Goal: Complete application form

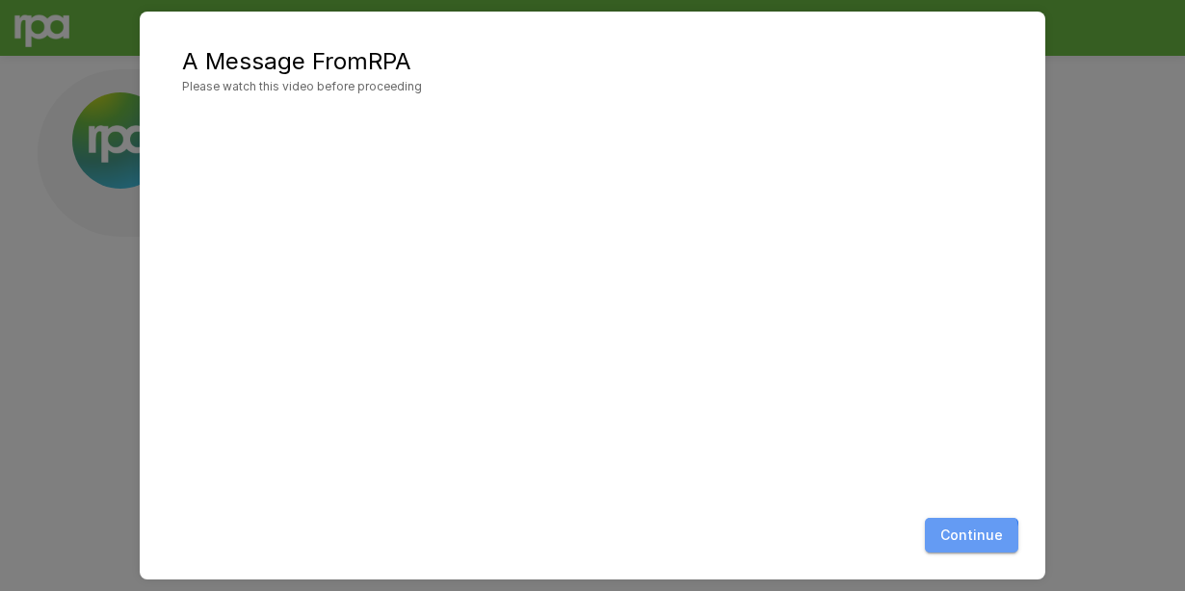
click at [821, 538] on button "Continue" at bounding box center [971, 536] width 93 height 36
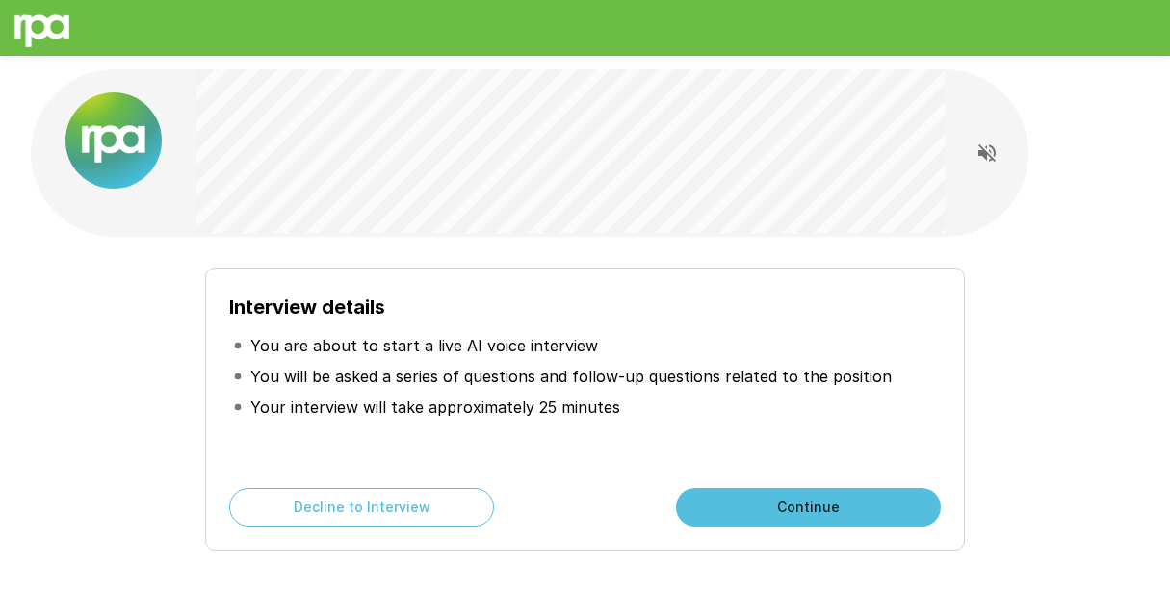
click at [735, 502] on button "Continue" at bounding box center [808, 507] width 265 height 39
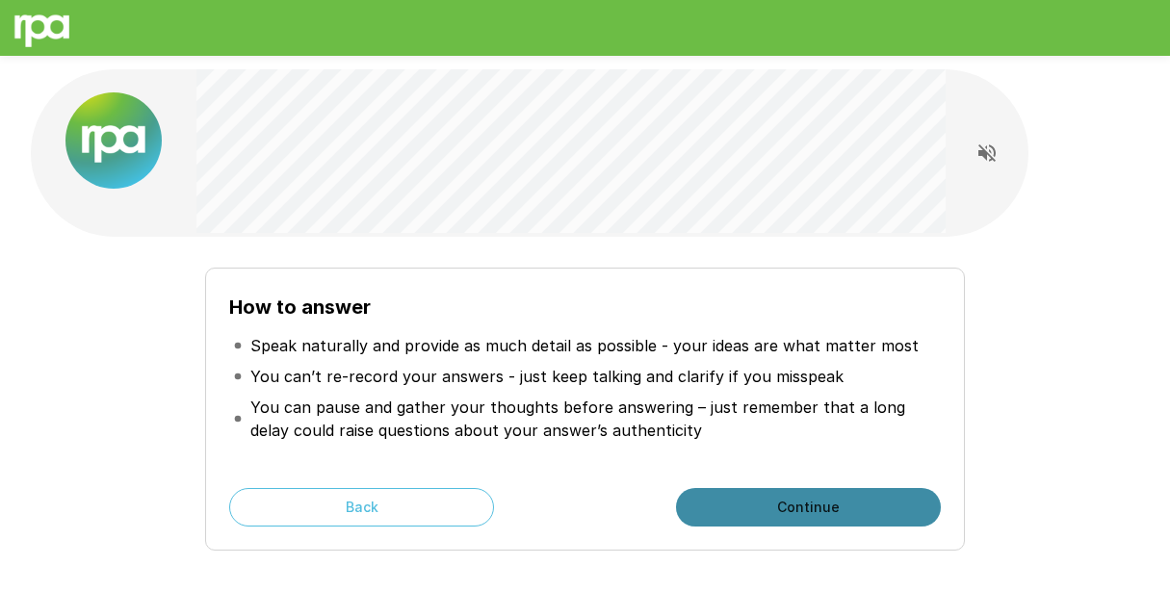
click at [736, 502] on button "Continue" at bounding box center [808, 507] width 265 height 39
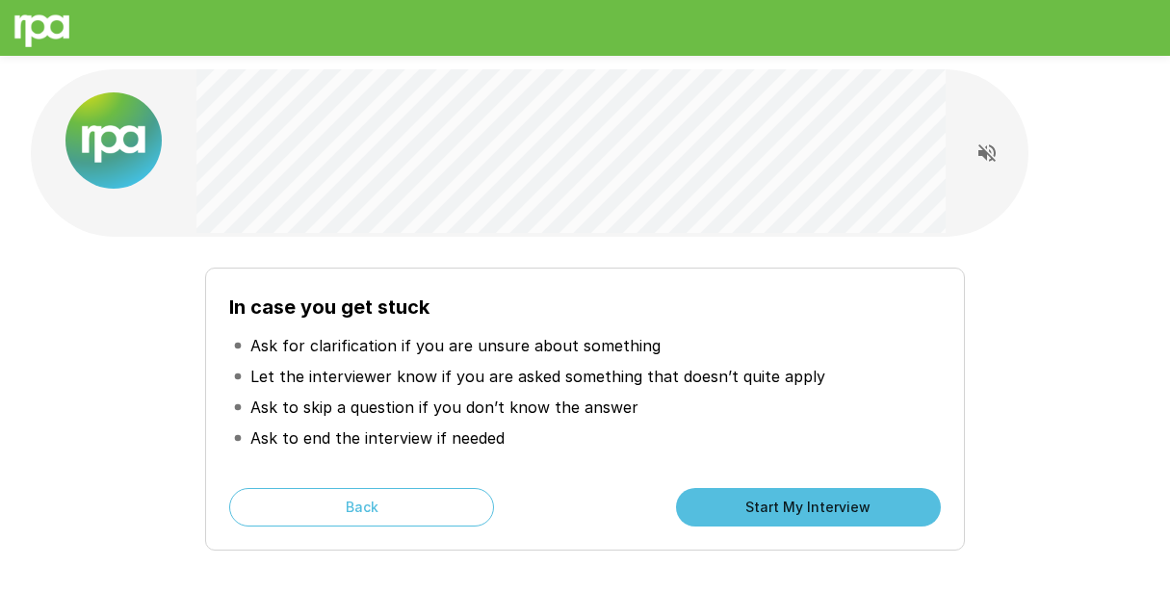
click at [736, 502] on button "Start My Interview" at bounding box center [808, 507] width 265 height 39
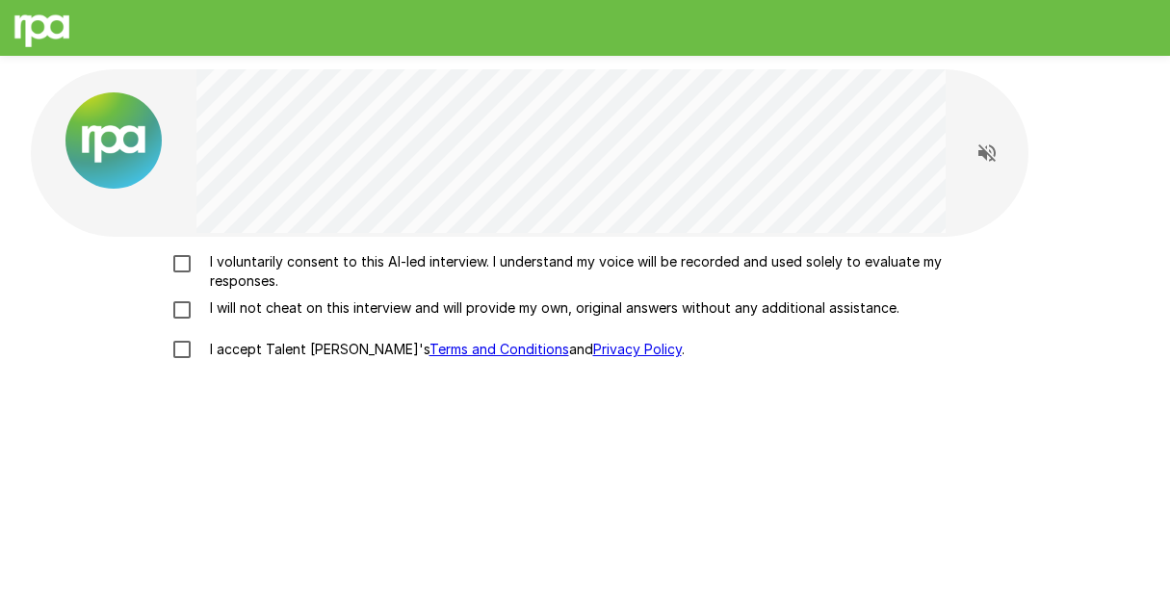
click at [172, 276] on label "I voluntarily consent to this AI-led interview. I understand my voice will be r…" at bounding box center [586, 271] width 848 height 39
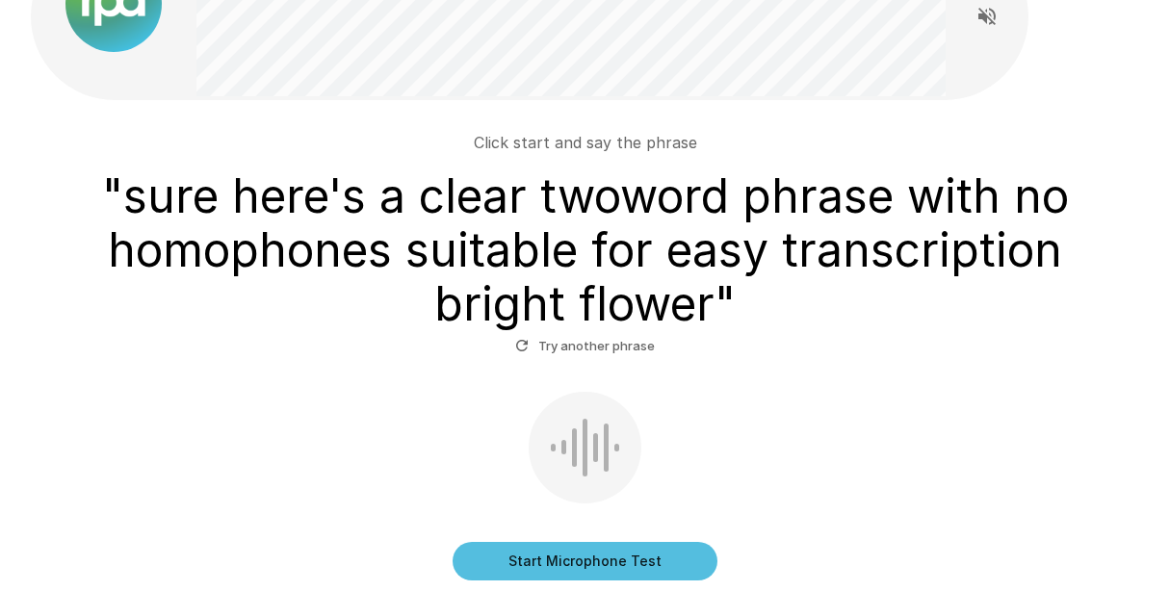
scroll to position [135, 0]
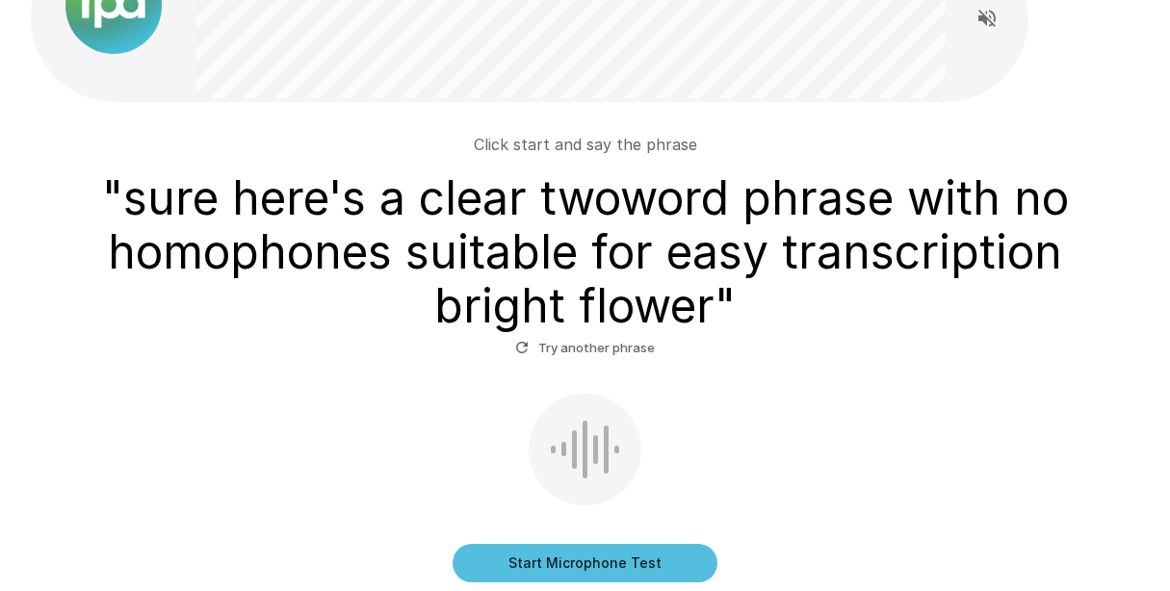
click at [821, 368] on div "Click start and say the phrase " sure here's a clear twoword phrase with no hom…" at bounding box center [586, 350] width 1094 height 465
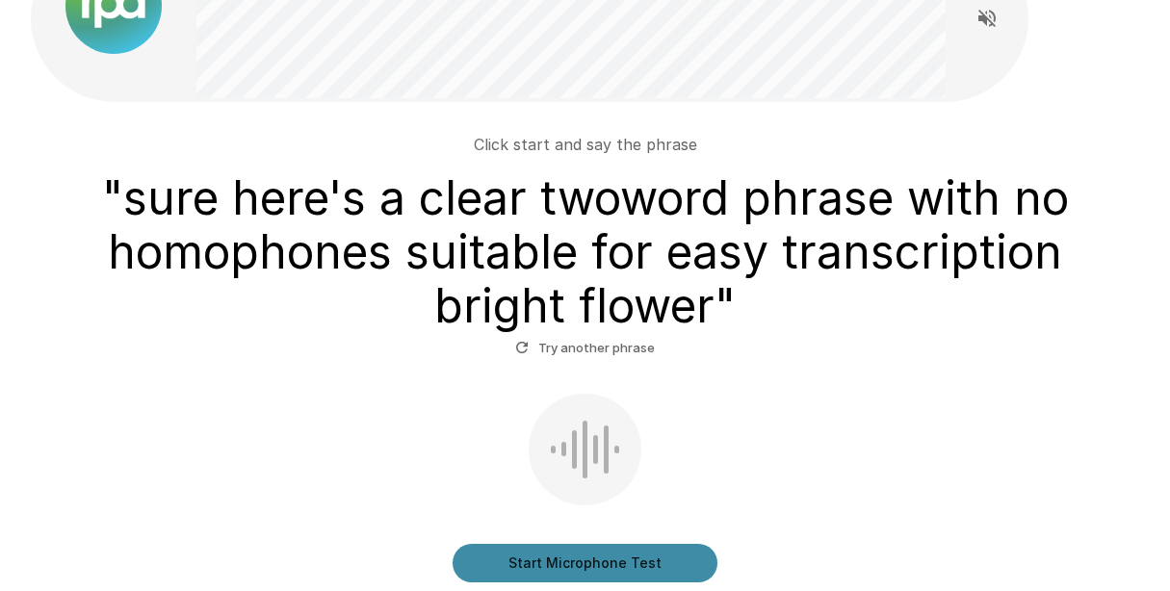
click at [639, 558] on button "Start Microphone Test" at bounding box center [585, 563] width 265 height 39
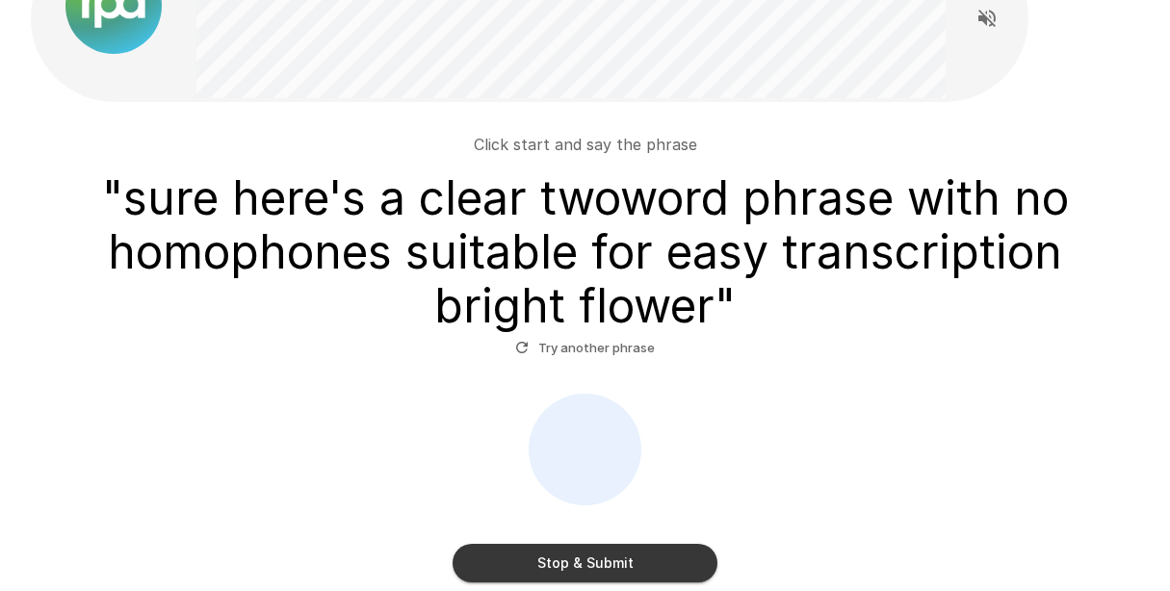
click at [616, 347] on button "Try another phrase" at bounding box center [585, 348] width 149 height 30
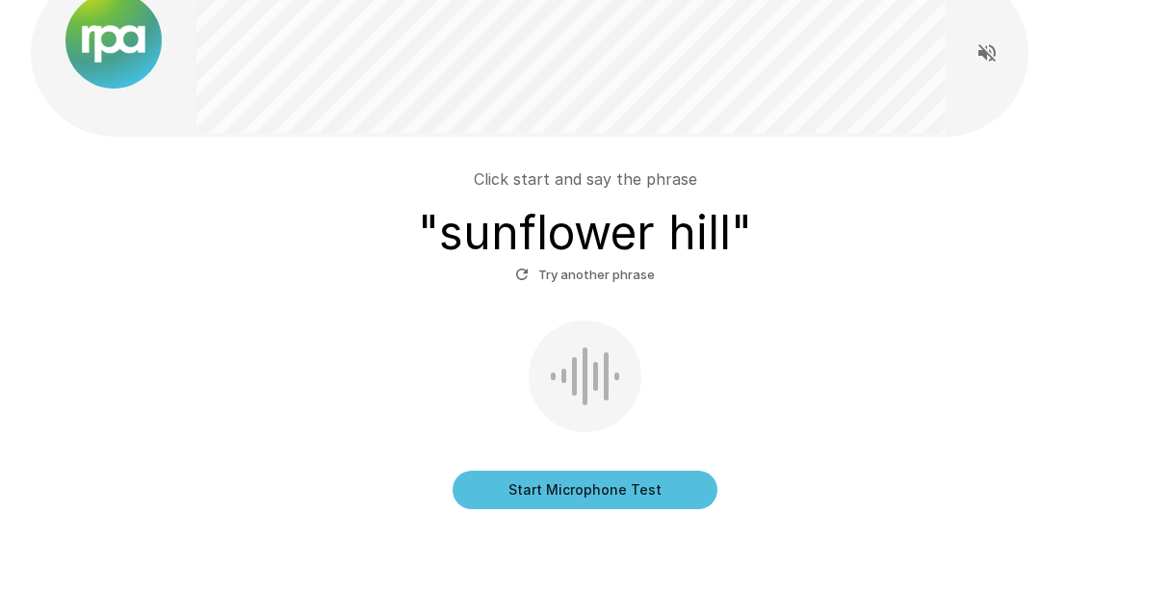
scroll to position [97, 0]
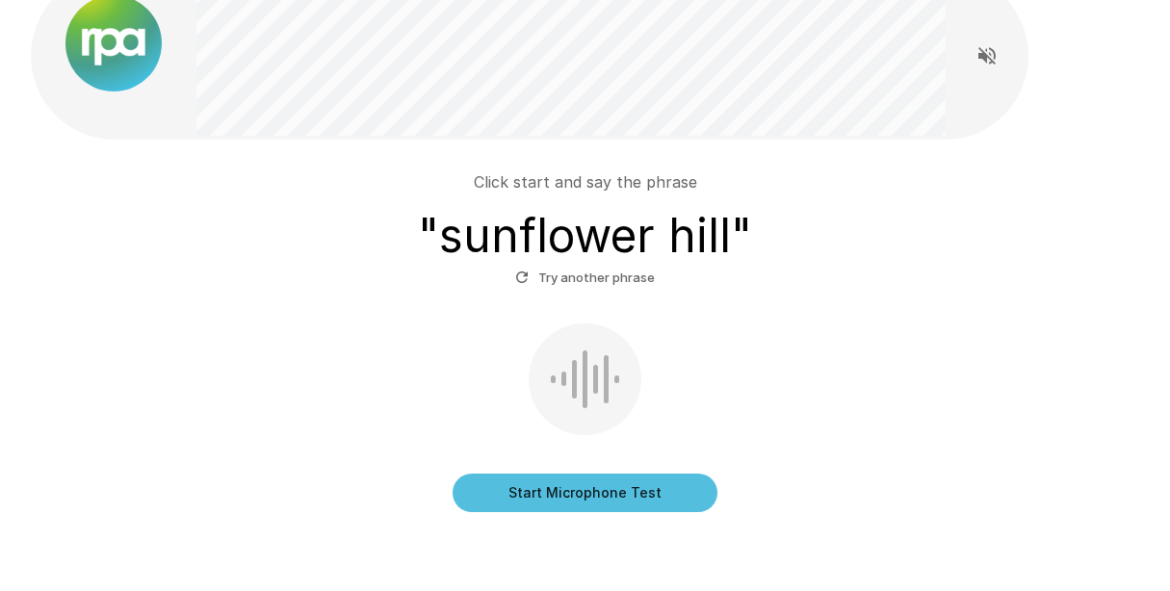
click at [601, 489] on button "Start Microphone Test" at bounding box center [585, 493] width 265 height 39
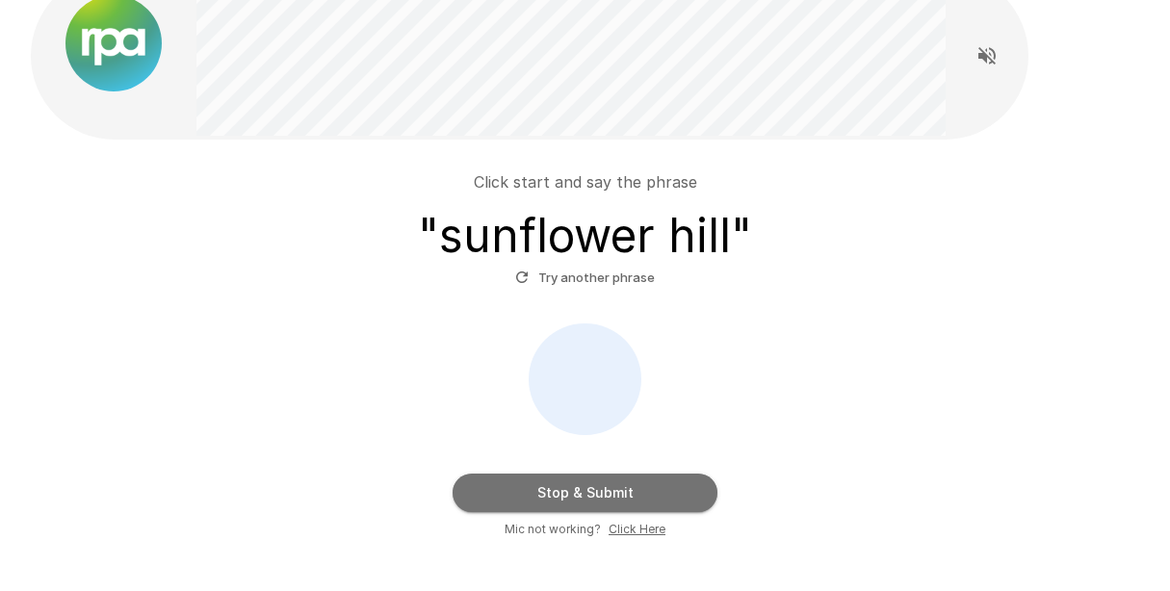
click at [653, 497] on button "Stop & Submit" at bounding box center [585, 493] width 265 height 39
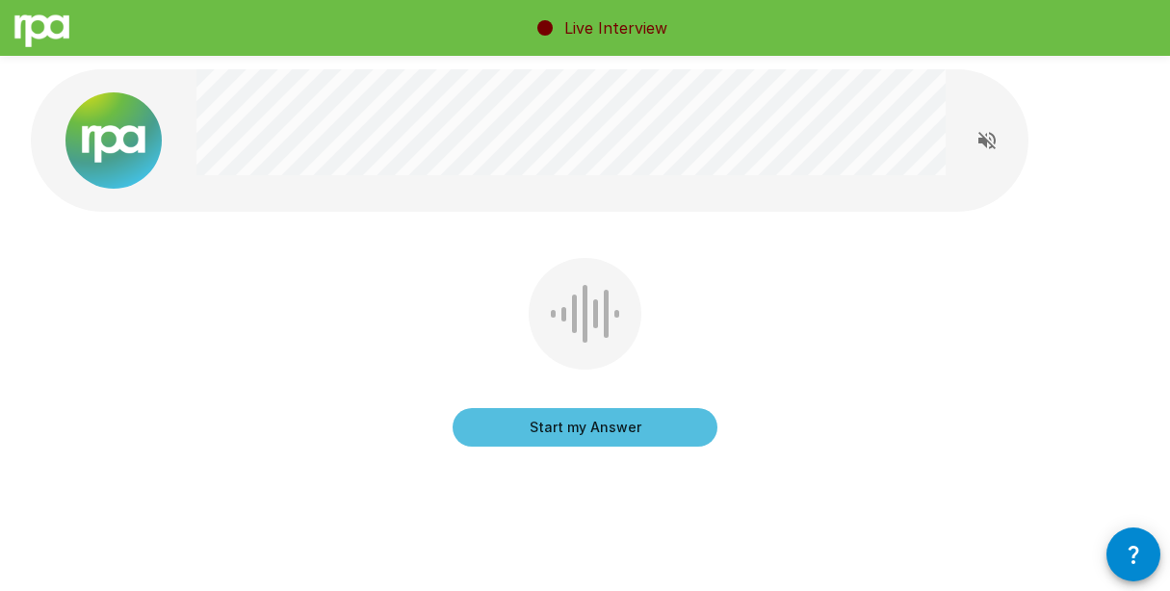
click at [615, 432] on button "Start my Answer" at bounding box center [585, 427] width 265 height 39
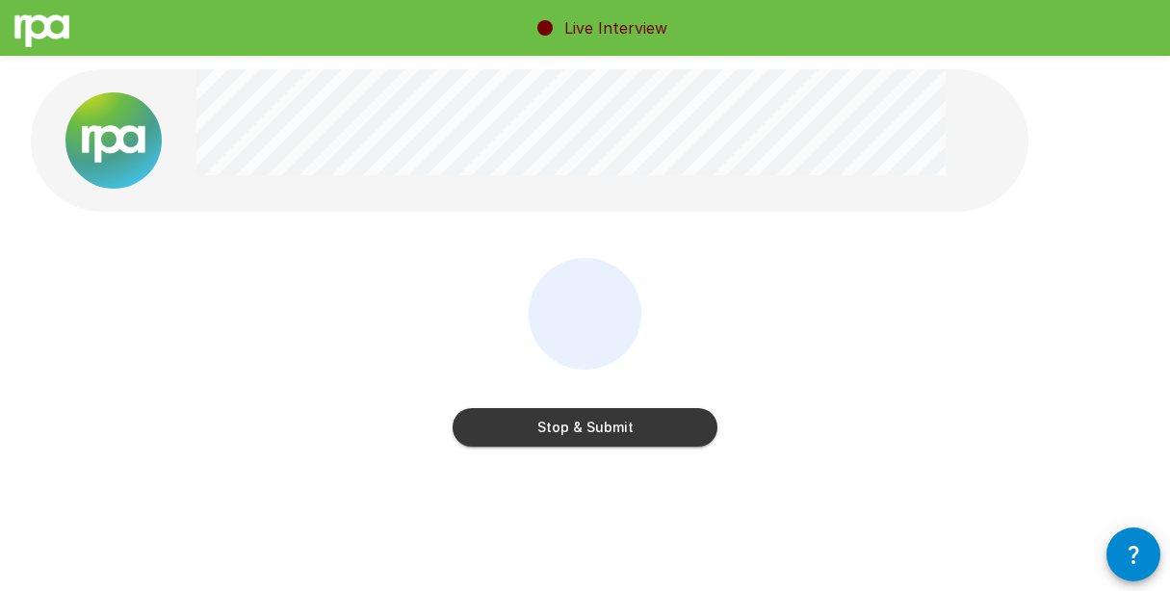
click at [655, 431] on button "Stop & Submit" at bounding box center [585, 427] width 265 height 39
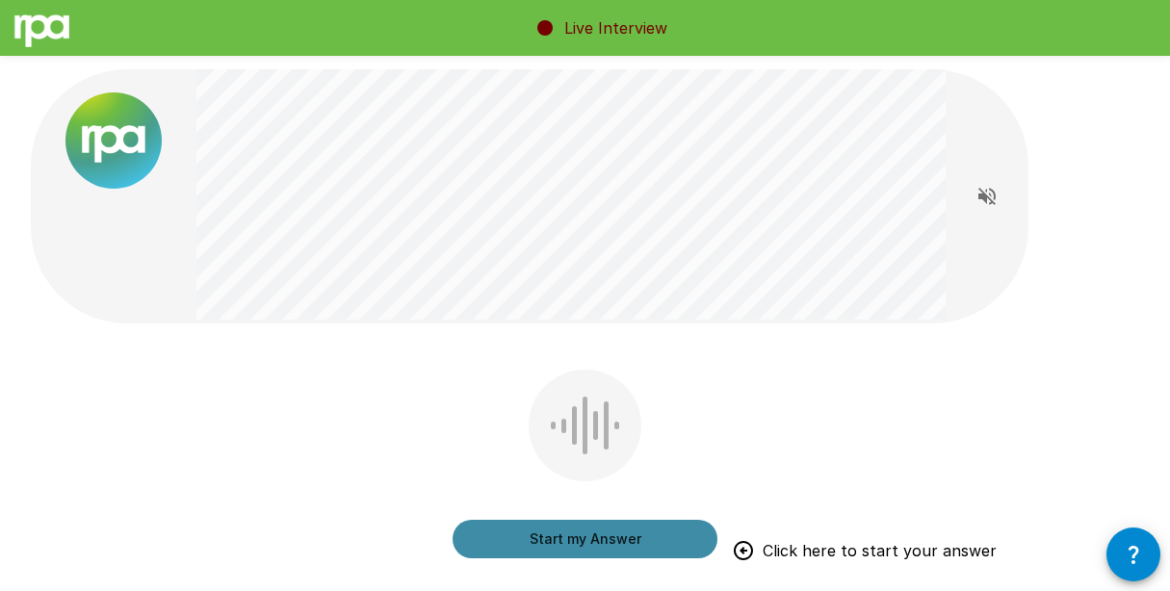
click at [623, 532] on button "Start my Answer" at bounding box center [585, 539] width 265 height 39
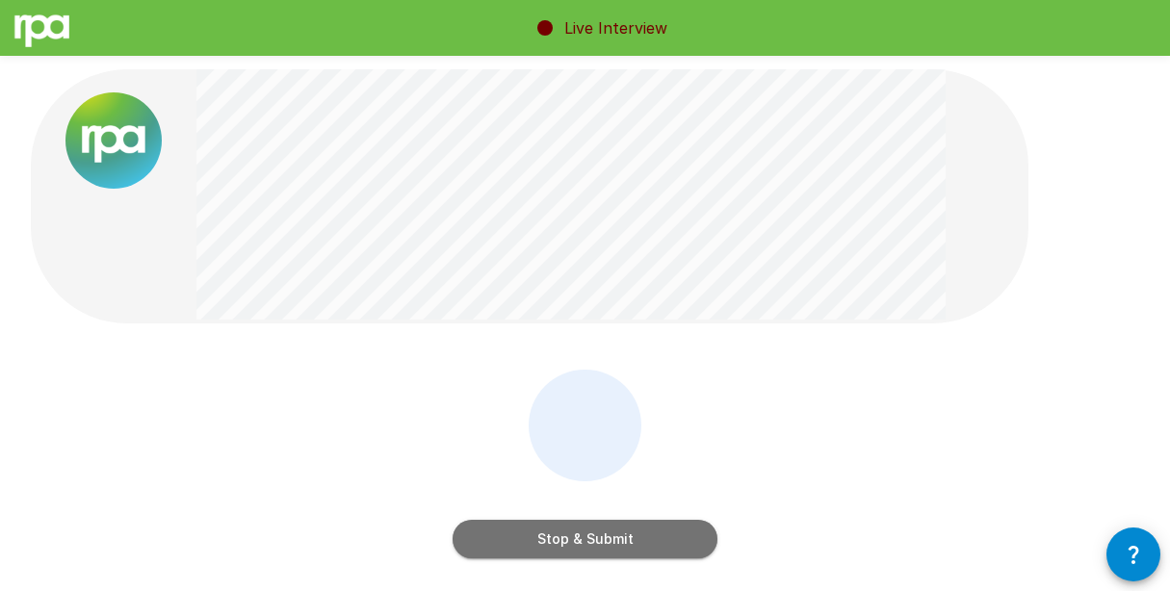
click at [643, 530] on button "Stop & Submit" at bounding box center [585, 539] width 265 height 39
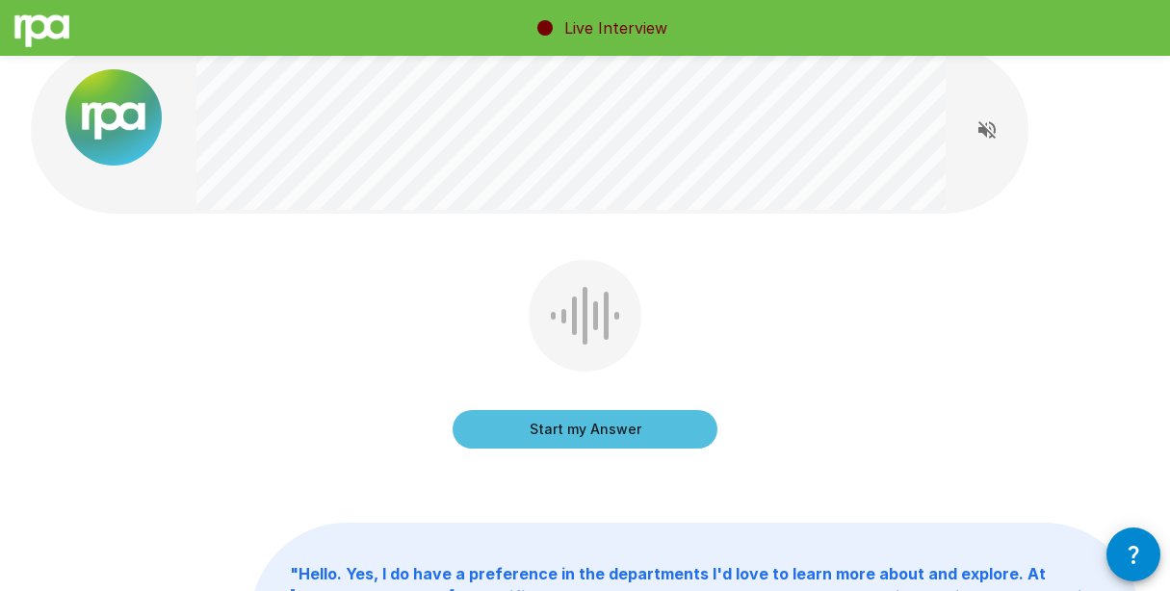
scroll to position [24, 0]
click at [637, 419] on button "Start my Answer" at bounding box center [585, 428] width 265 height 39
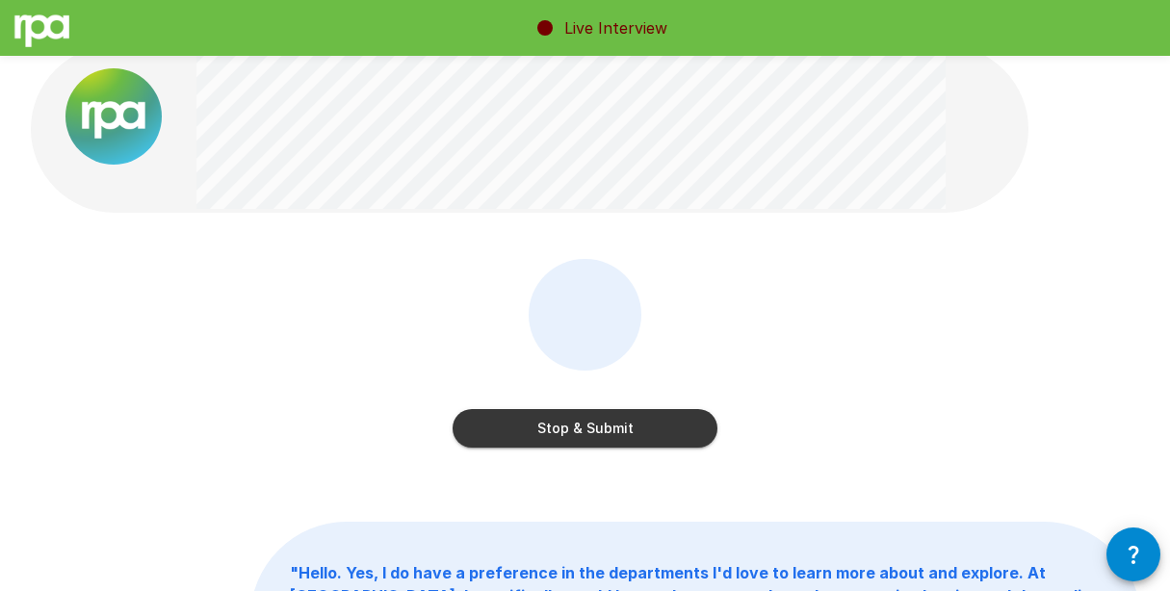
scroll to position [395, 0]
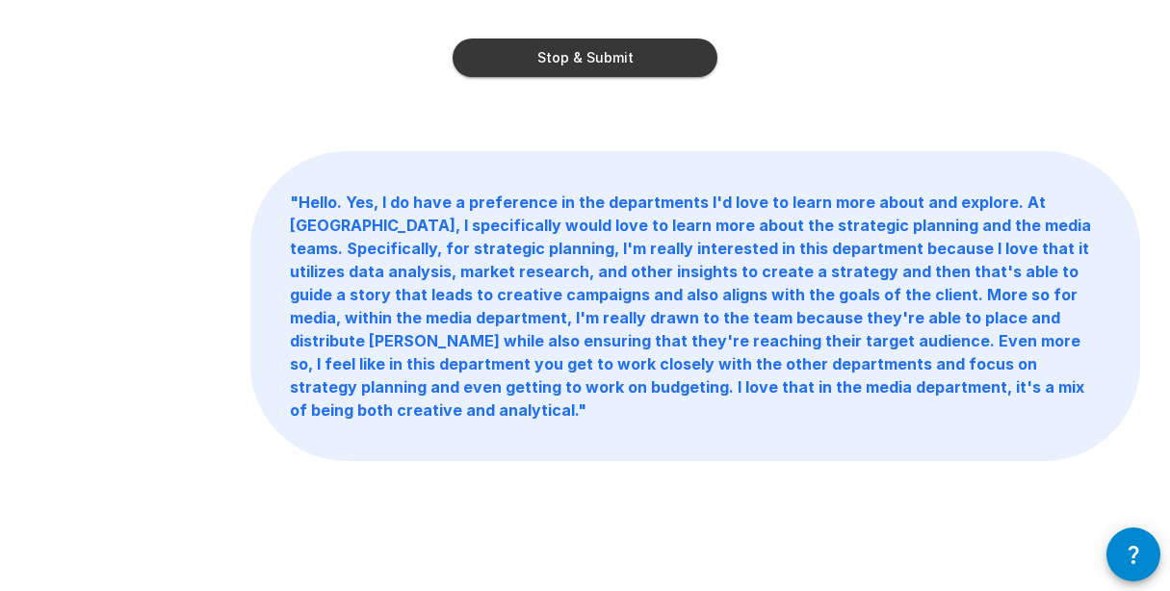
click at [624, 60] on button "Stop & Submit" at bounding box center [585, 58] width 265 height 39
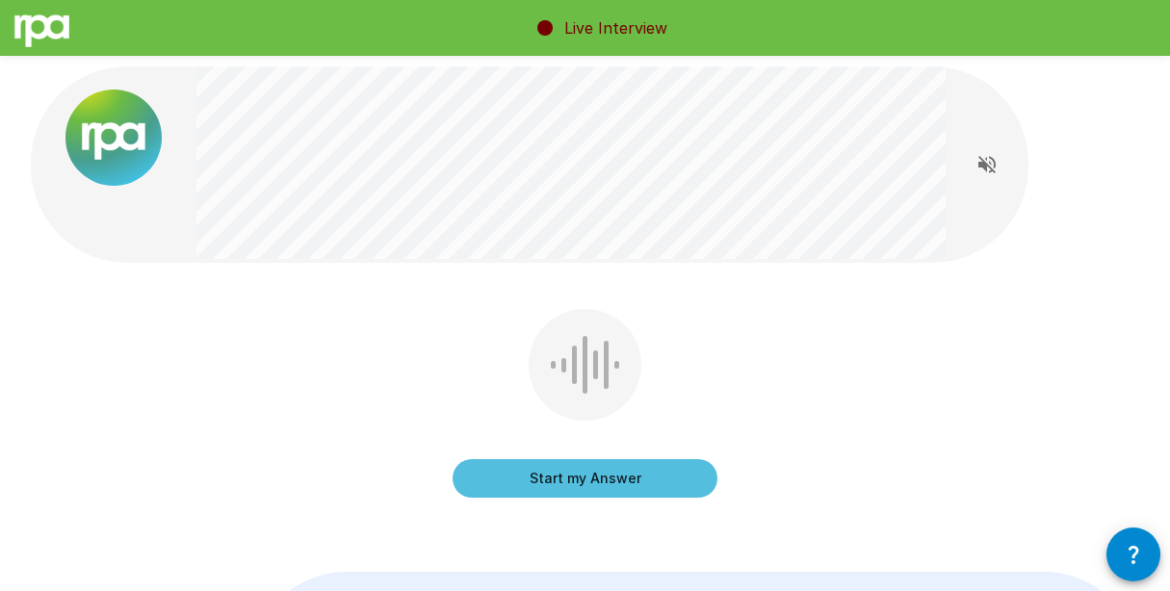
scroll to position [0, 0]
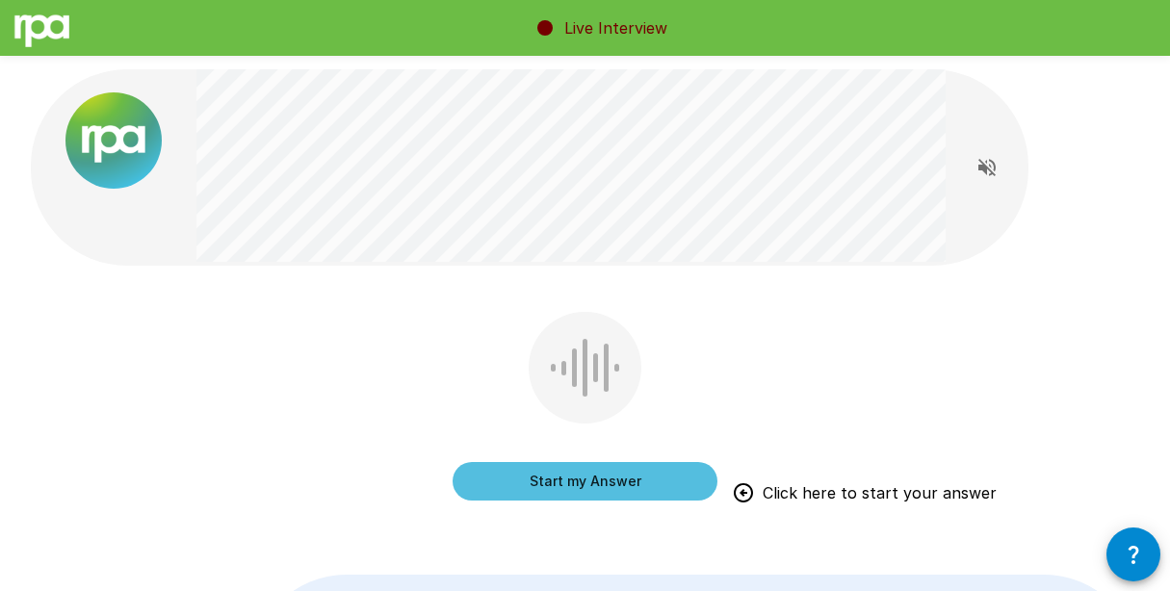
click at [651, 473] on button "Start my Answer" at bounding box center [585, 481] width 265 height 39
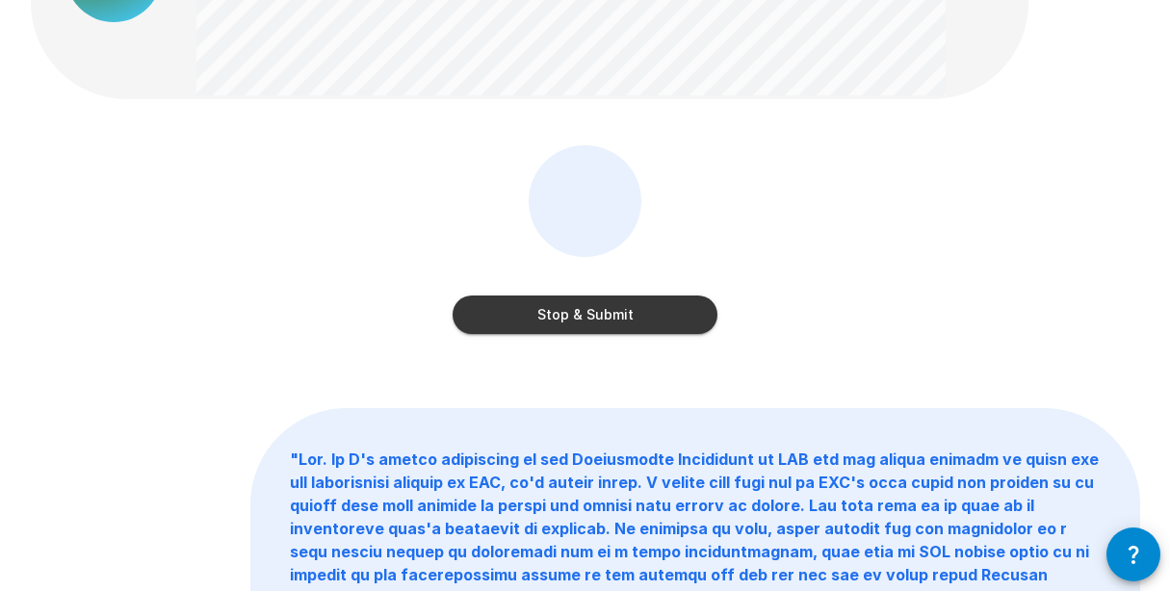
scroll to position [141, 0]
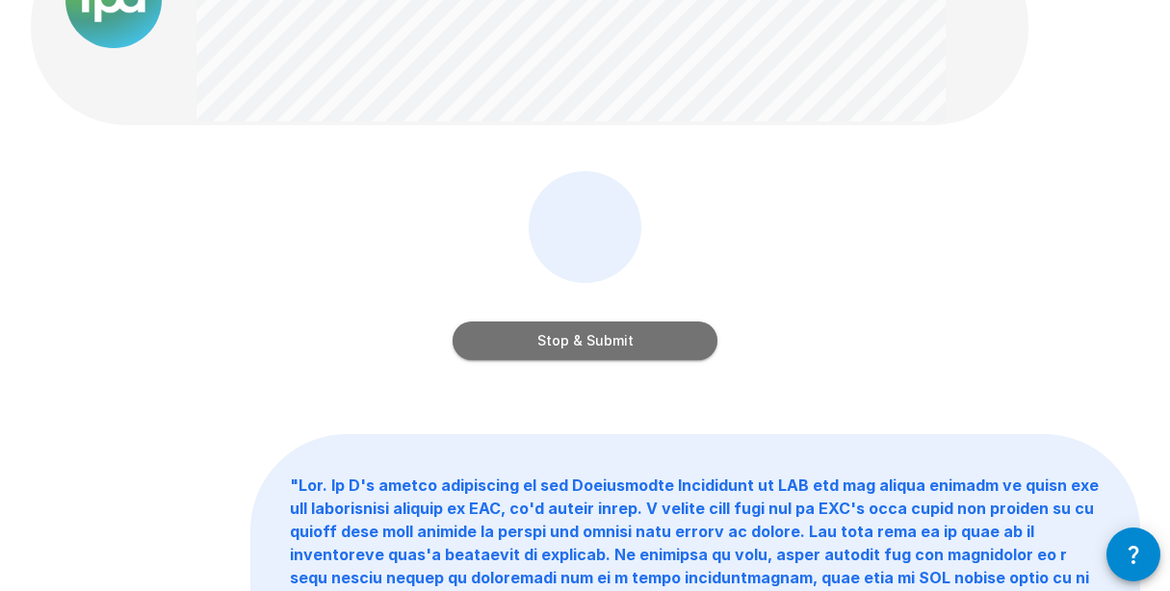
click at [591, 326] on button "Stop & Submit" at bounding box center [585, 341] width 265 height 39
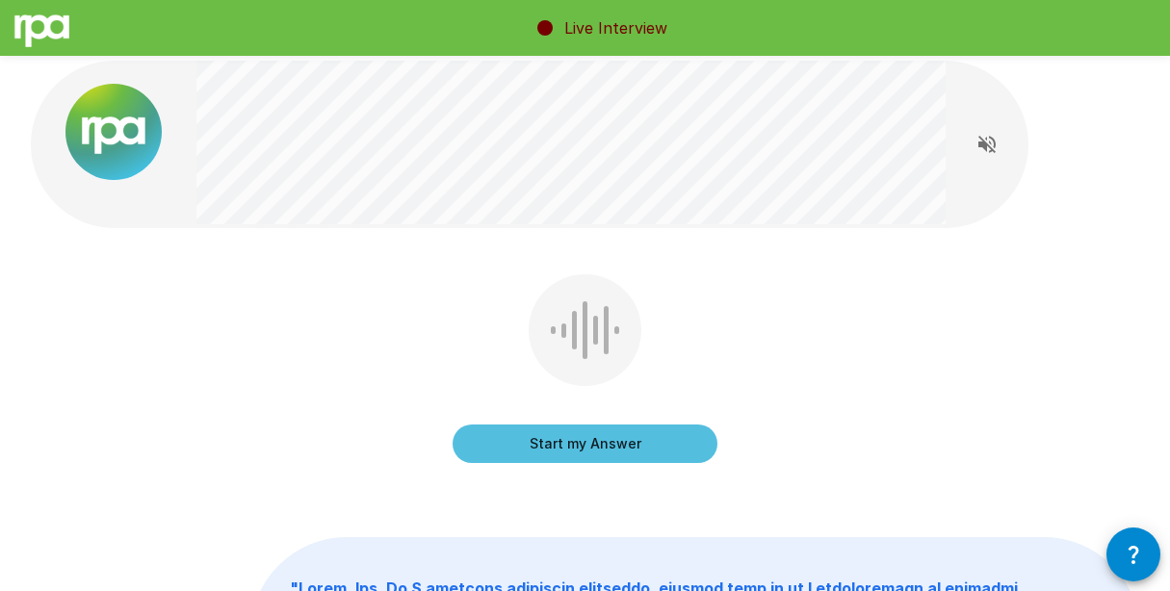
scroll to position [8, 0]
click at [655, 441] on button "Start my Answer" at bounding box center [585, 445] width 265 height 39
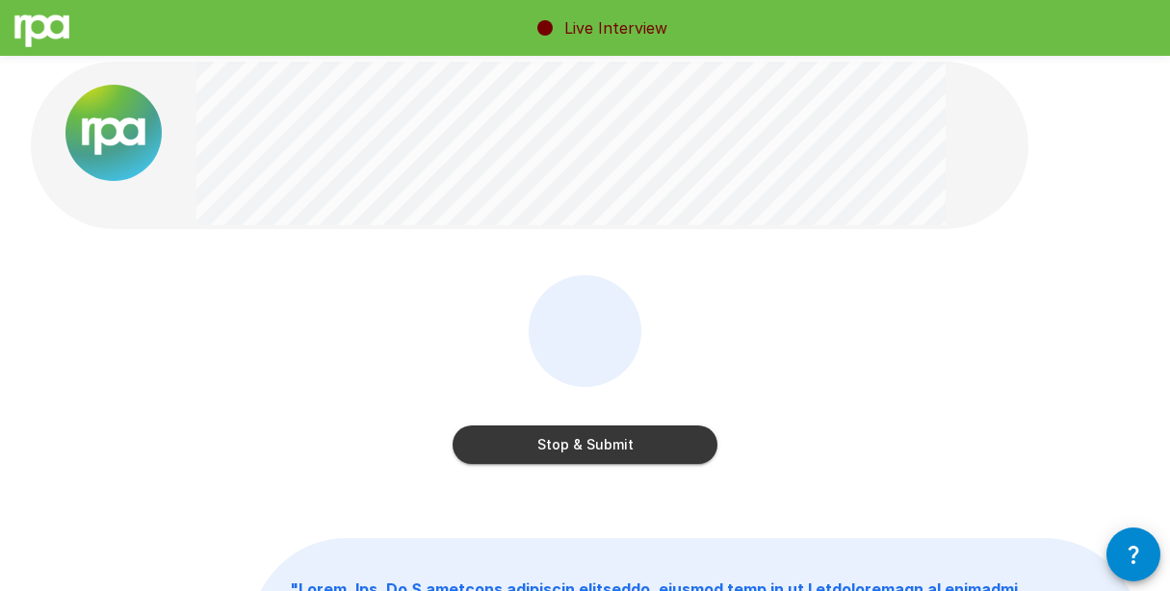
click at [627, 432] on button "Stop & Submit" at bounding box center [585, 445] width 265 height 39
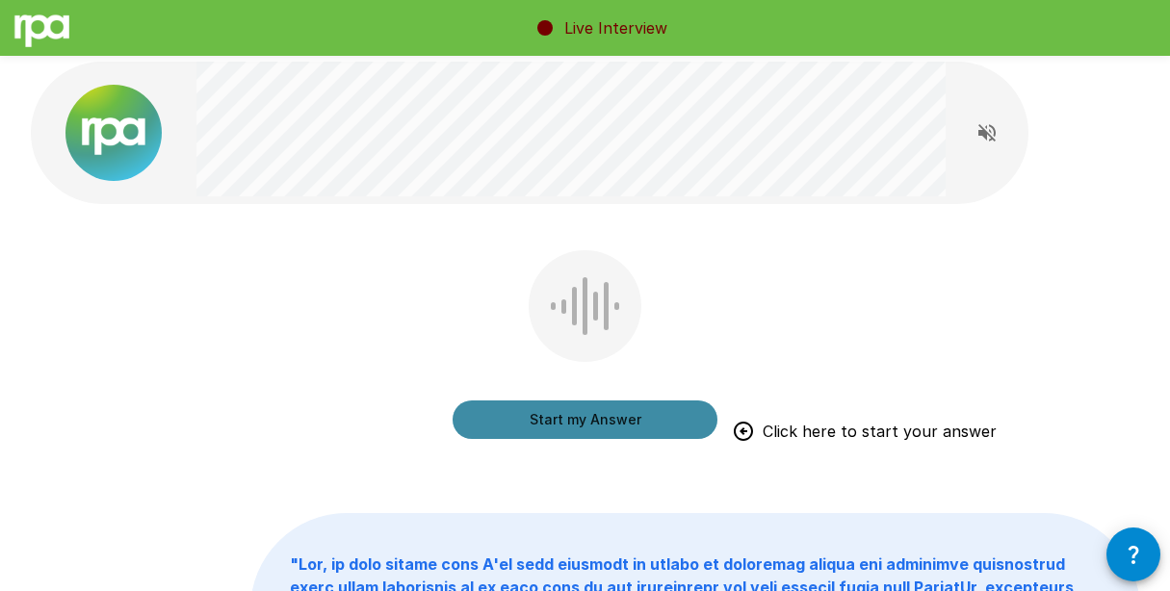
click at [625, 423] on button "Start my Answer" at bounding box center [585, 420] width 265 height 39
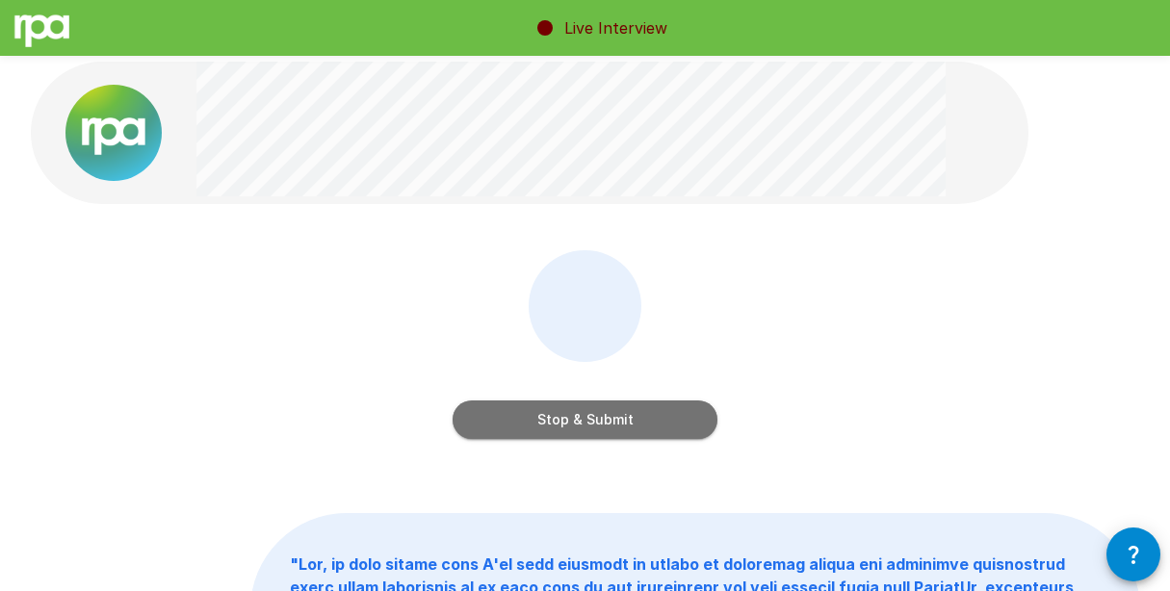
click at [624, 415] on button "Stop & Submit" at bounding box center [585, 420] width 265 height 39
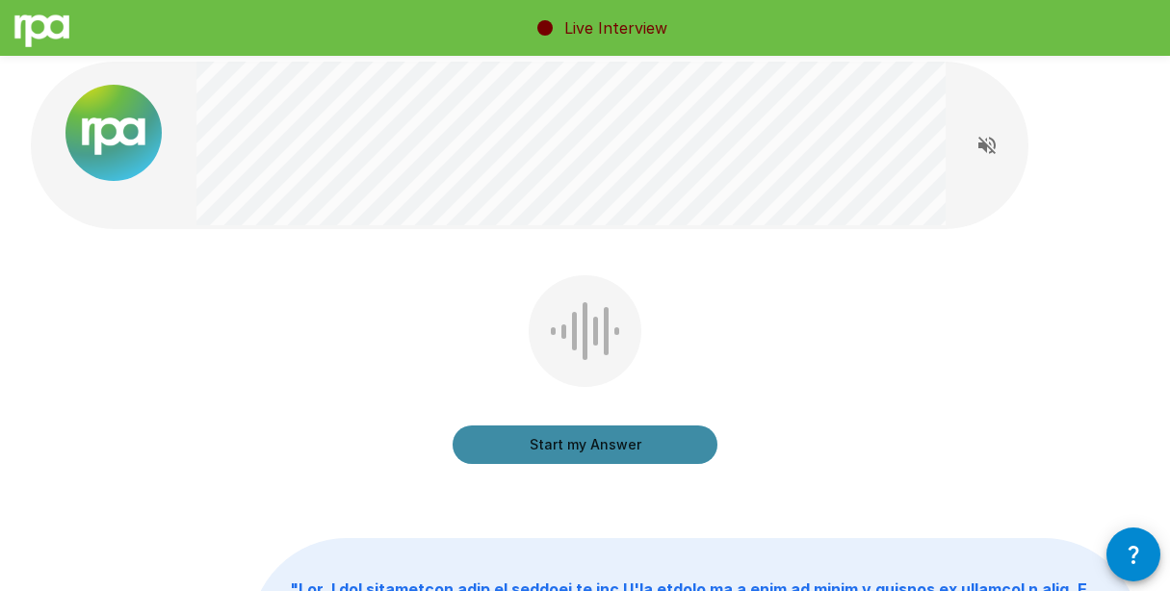
click at [530, 438] on button "Start my Answer" at bounding box center [585, 445] width 265 height 39
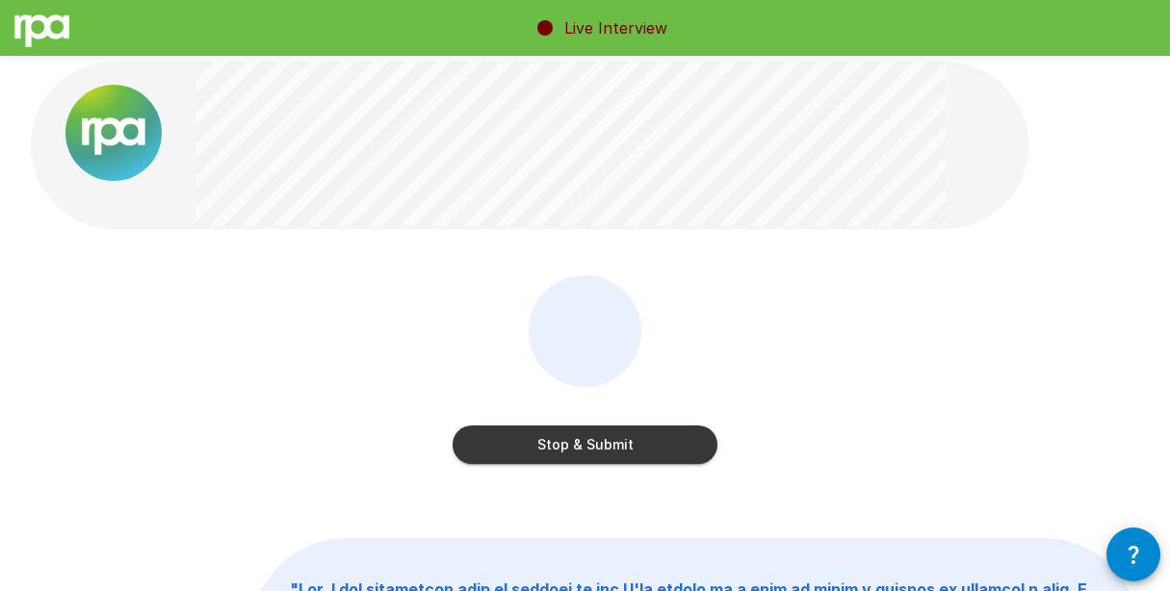
click at [637, 433] on button "Stop & Submit" at bounding box center [585, 445] width 265 height 39
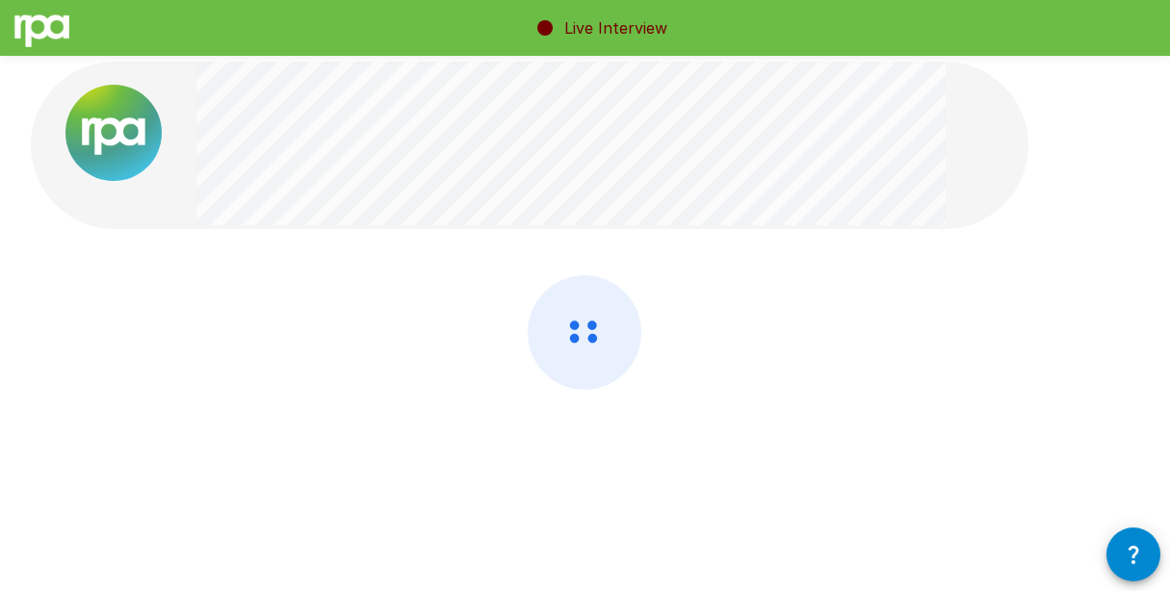
scroll to position [62, 0]
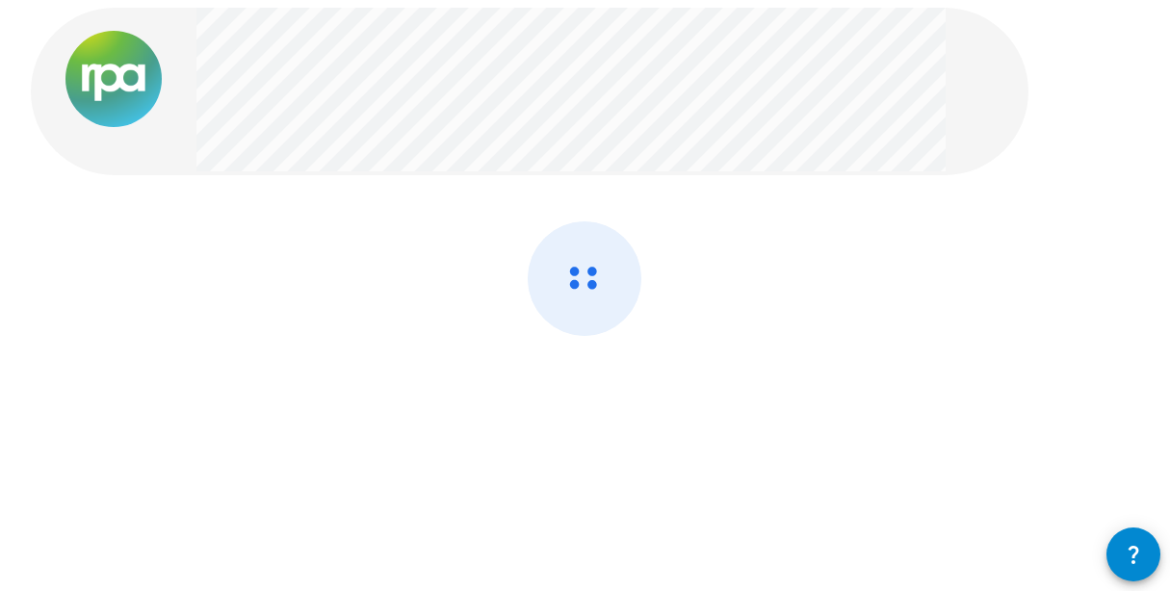
click at [821, 563] on icon "button" at bounding box center [1133, 554] width 23 height 23
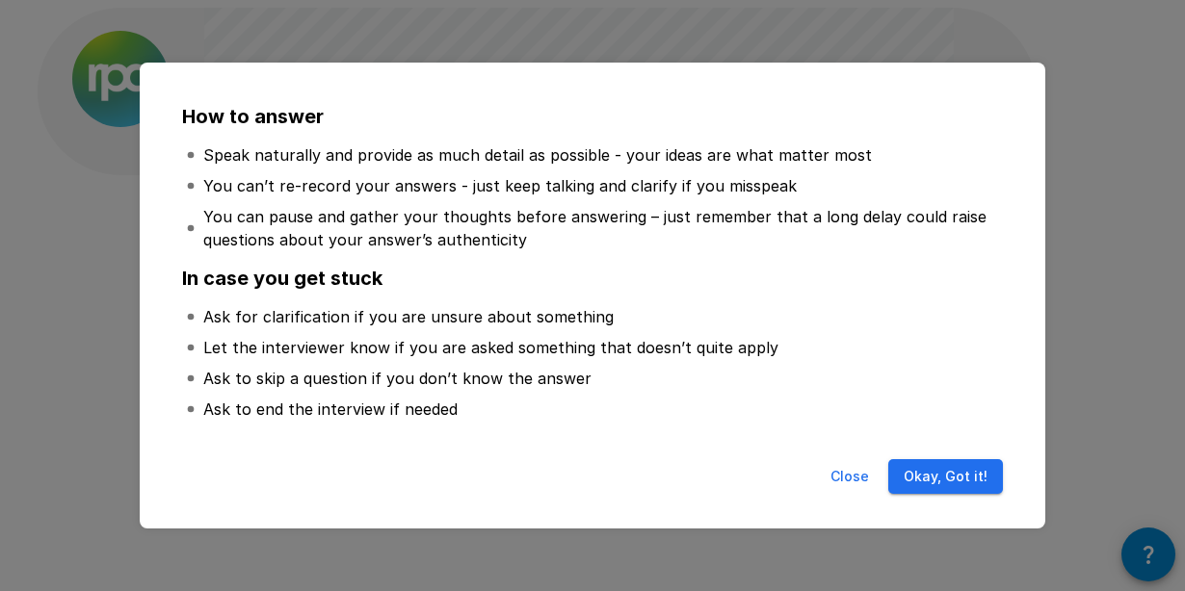
click at [821, 478] on button "Okay, Got it!" at bounding box center [945, 477] width 115 height 36
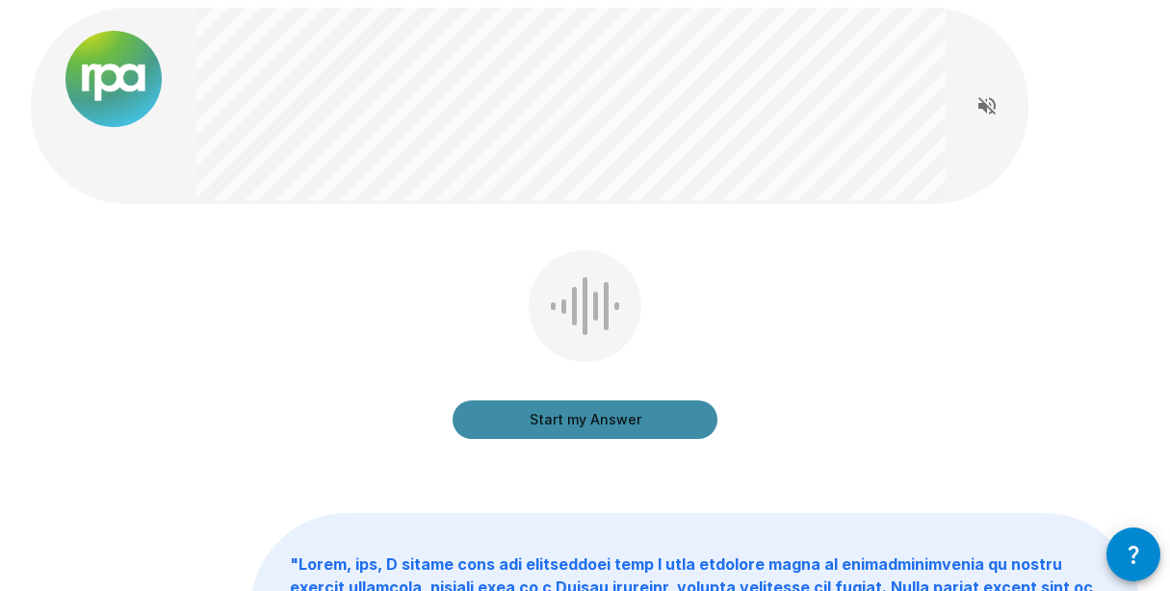
click at [526, 423] on button "Start my Answer" at bounding box center [585, 420] width 265 height 39
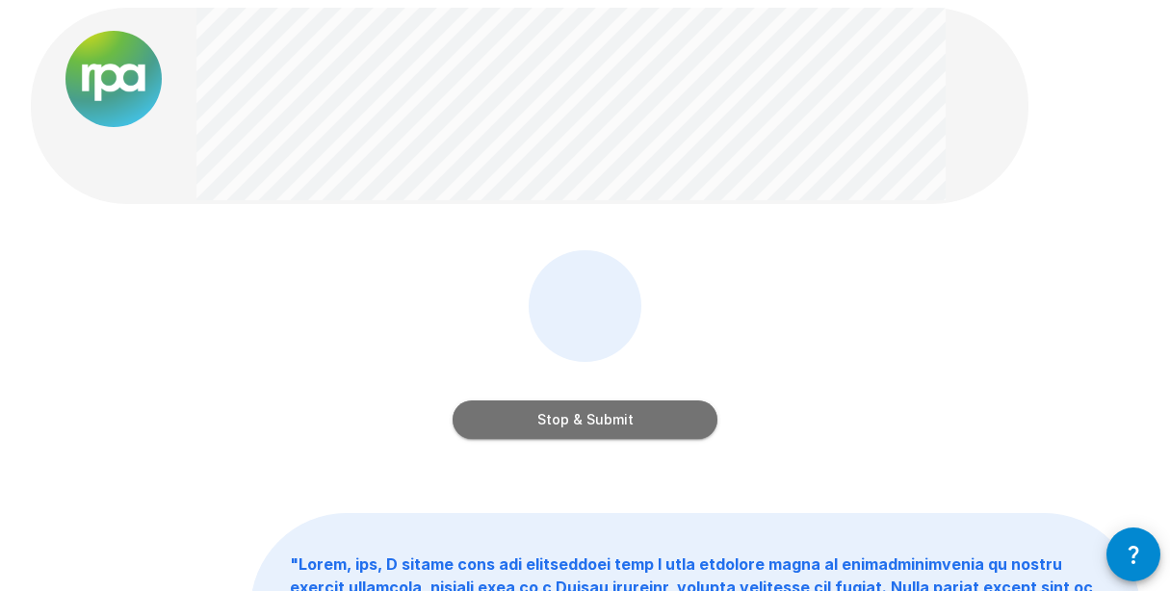
click at [632, 421] on button "Stop & Submit" at bounding box center [585, 420] width 265 height 39
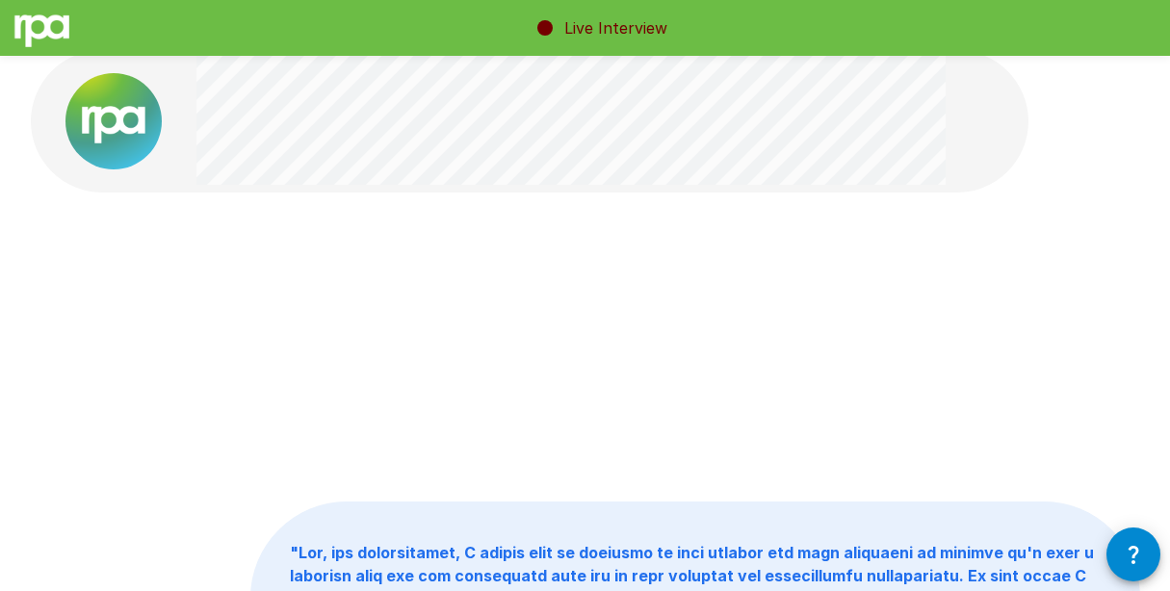
scroll to position [0, 0]
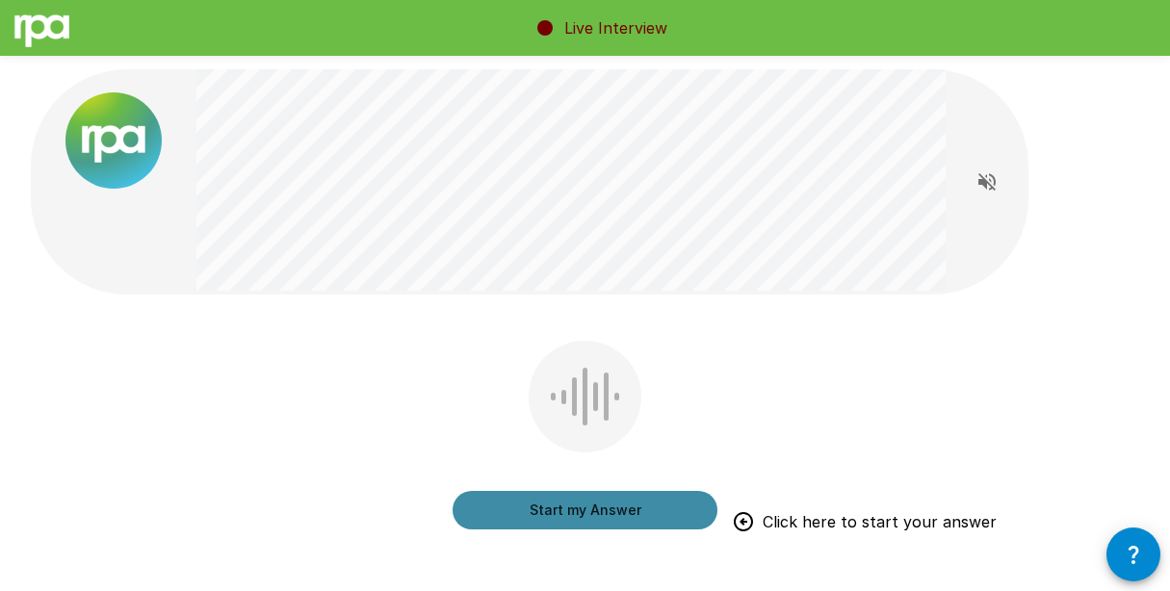
click at [616, 511] on button "Start my Answer" at bounding box center [585, 510] width 265 height 39
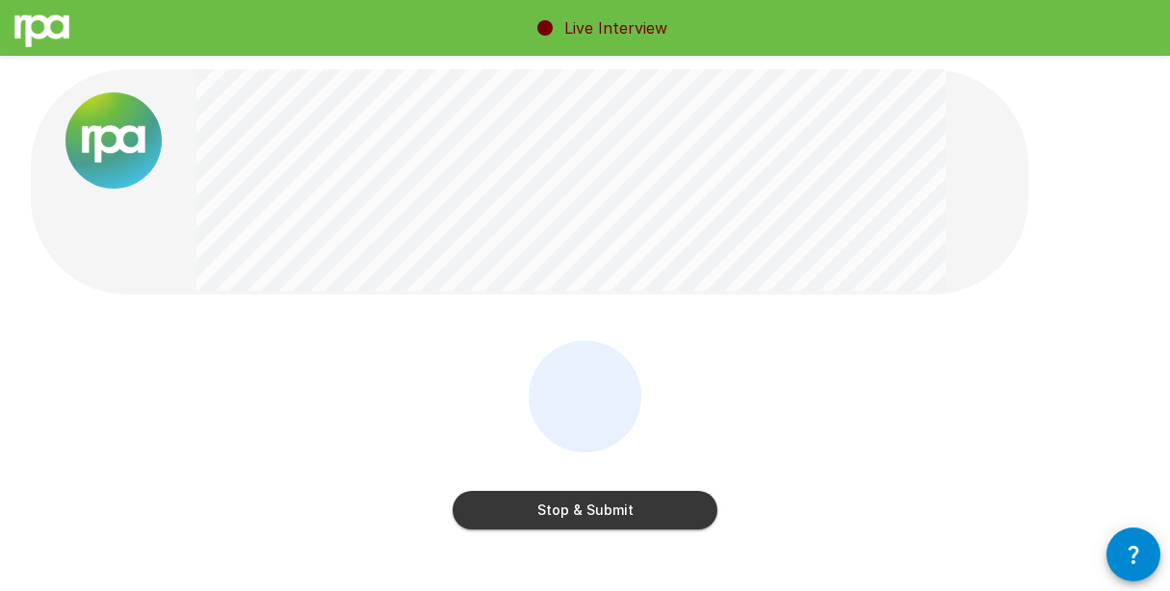
drag, startPoint x: 779, startPoint y: 451, endPoint x: 742, endPoint y: 456, distance: 37.9
click at [778, 451] on div "Stop & Submit" at bounding box center [586, 449] width 1110 height 217
click at [646, 520] on button "Stop & Submit" at bounding box center [585, 510] width 265 height 39
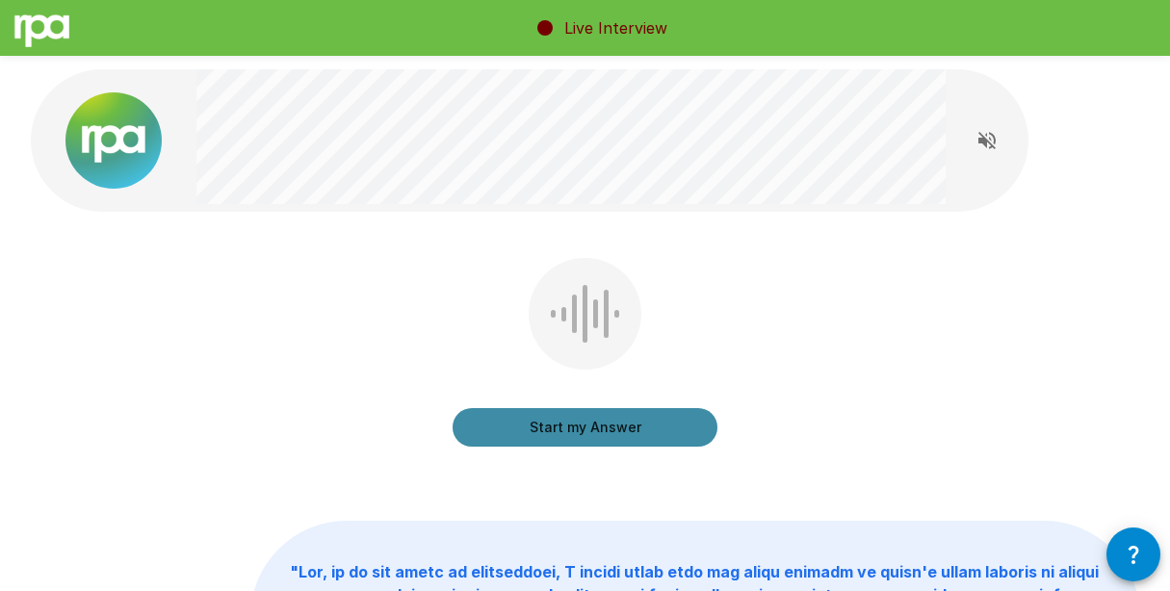
click at [636, 413] on button "Start my Answer" at bounding box center [585, 427] width 265 height 39
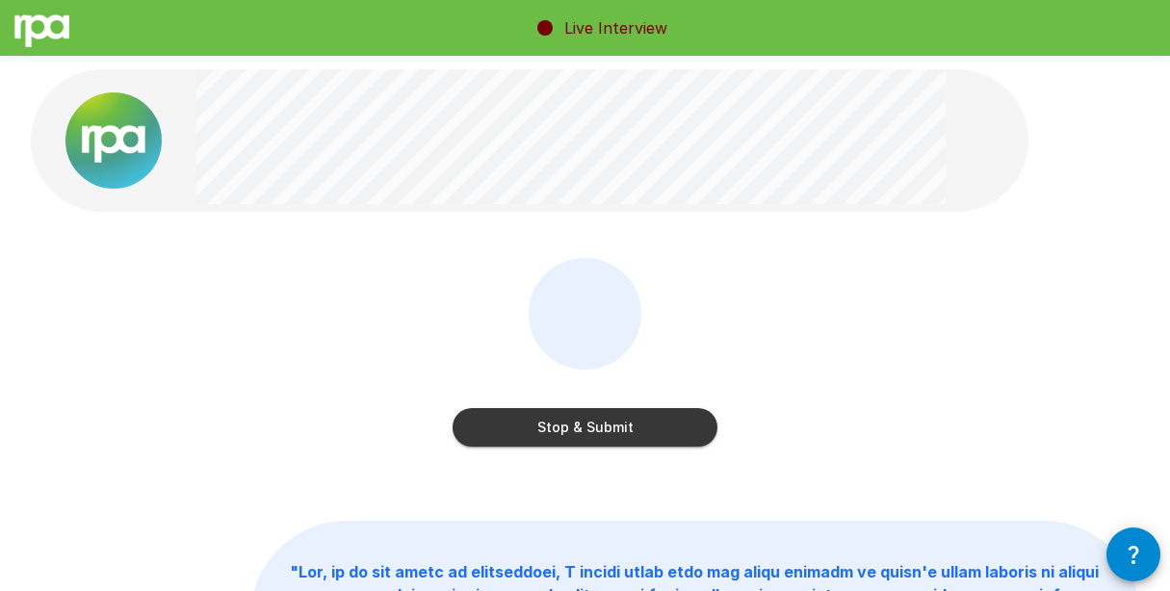
click at [634, 418] on button "Stop & Submit" at bounding box center [585, 427] width 265 height 39
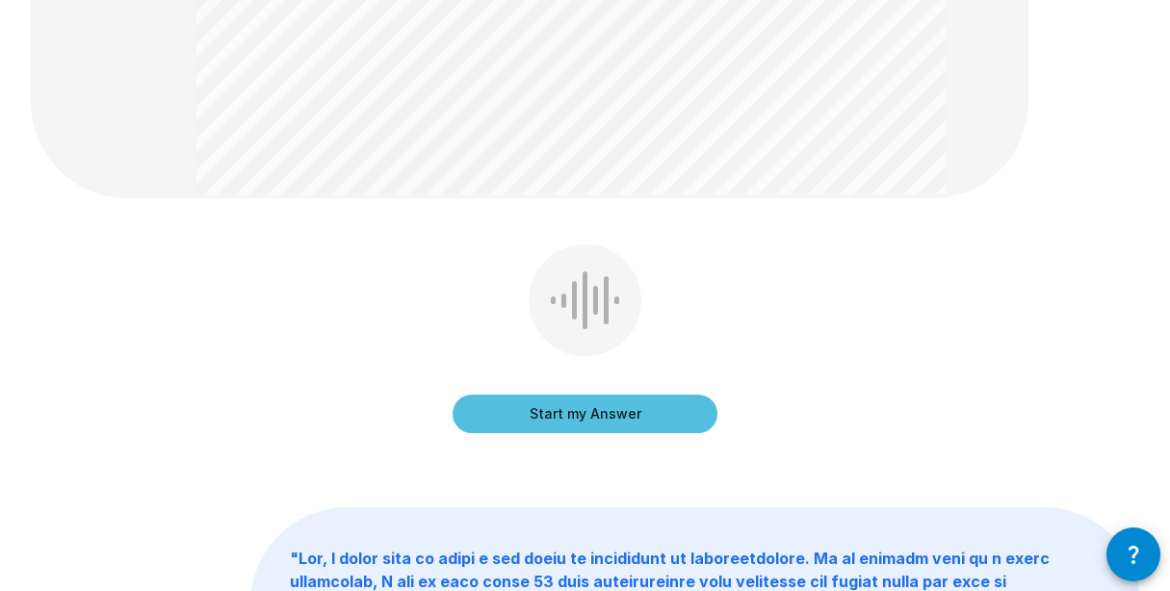
scroll to position [925, 0]
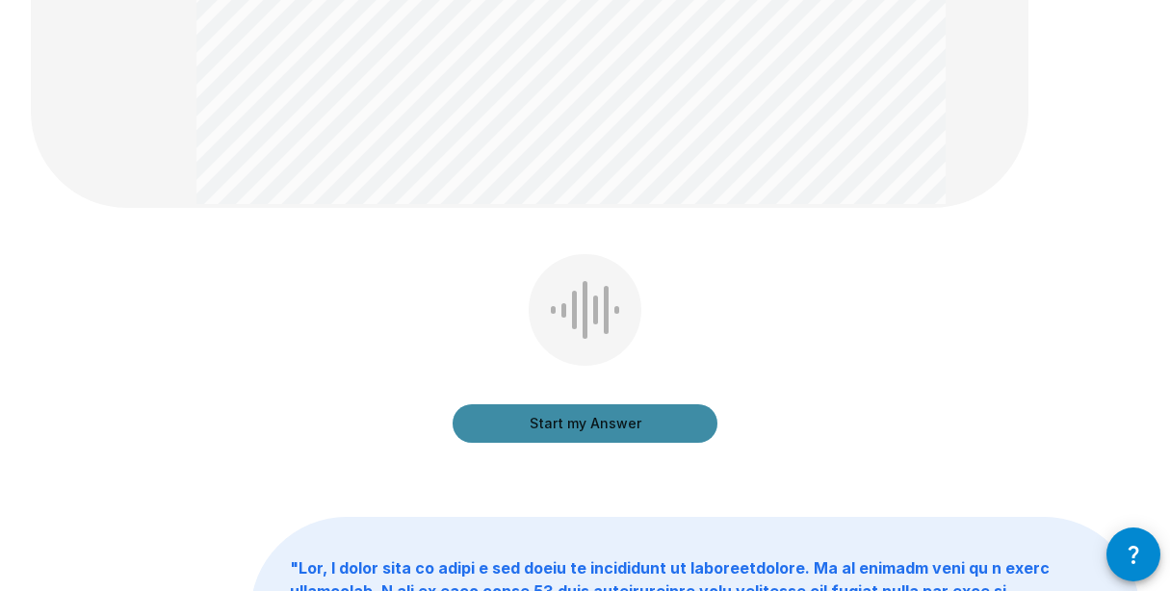
click at [621, 429] on button "Start my Answer" at bounding box center [585, 424] width 265 height 39
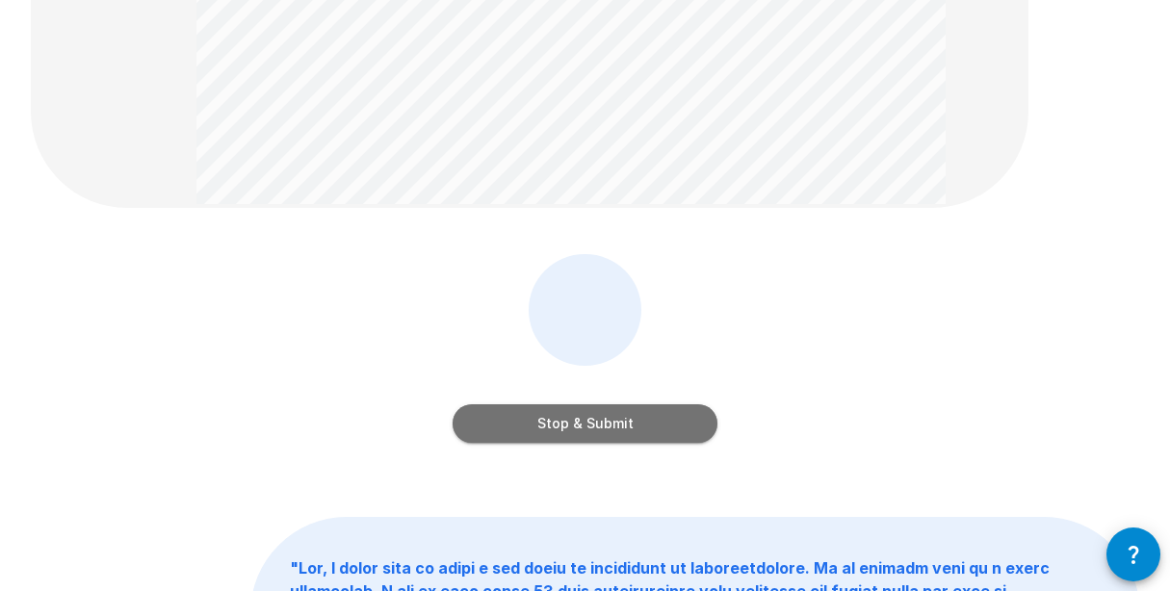
click at [661, 419] on button "Stop & Submit" at bounding box center [585, 424] width 265 height 39
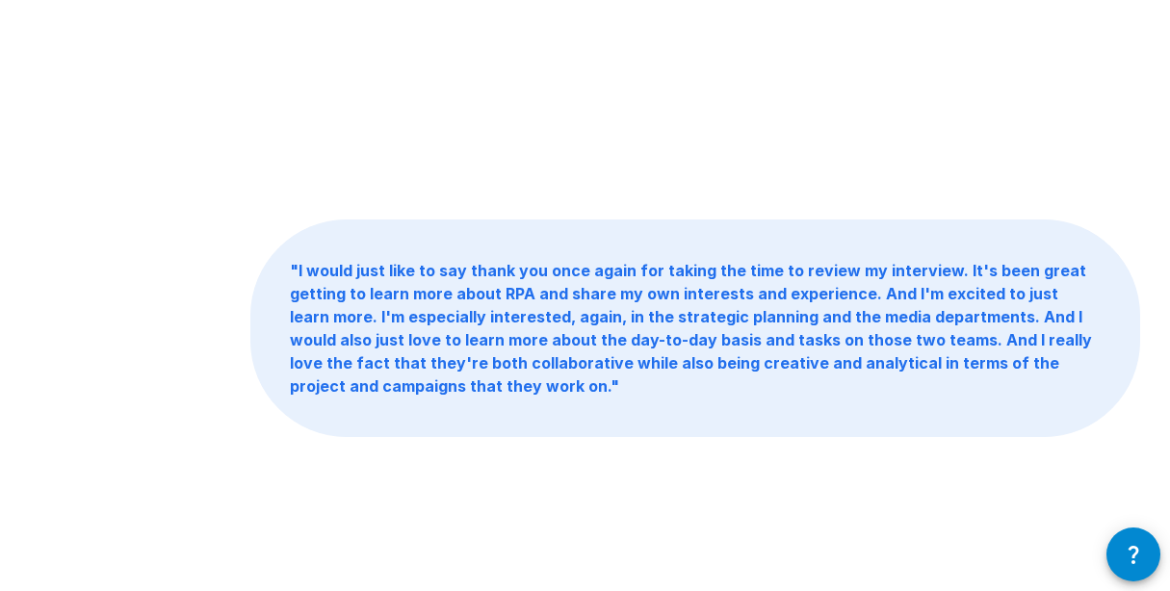
scroll to position [14, 0]
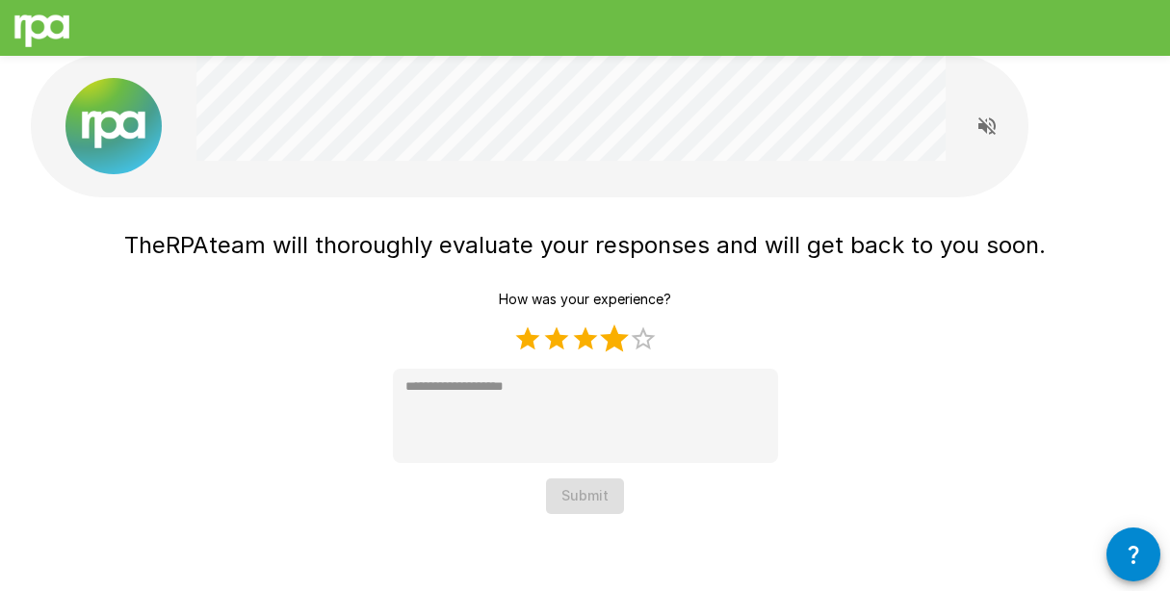
click at [607, 341] on label "4 Stars" at bounding box center [614, 339] width 29 height 29
type textarea "*"
click at [586, 511] on button "Submit" at bounding box center [585, 497] width 78 height 36
